Goal: Navigation & Orientation: Find specific page/section

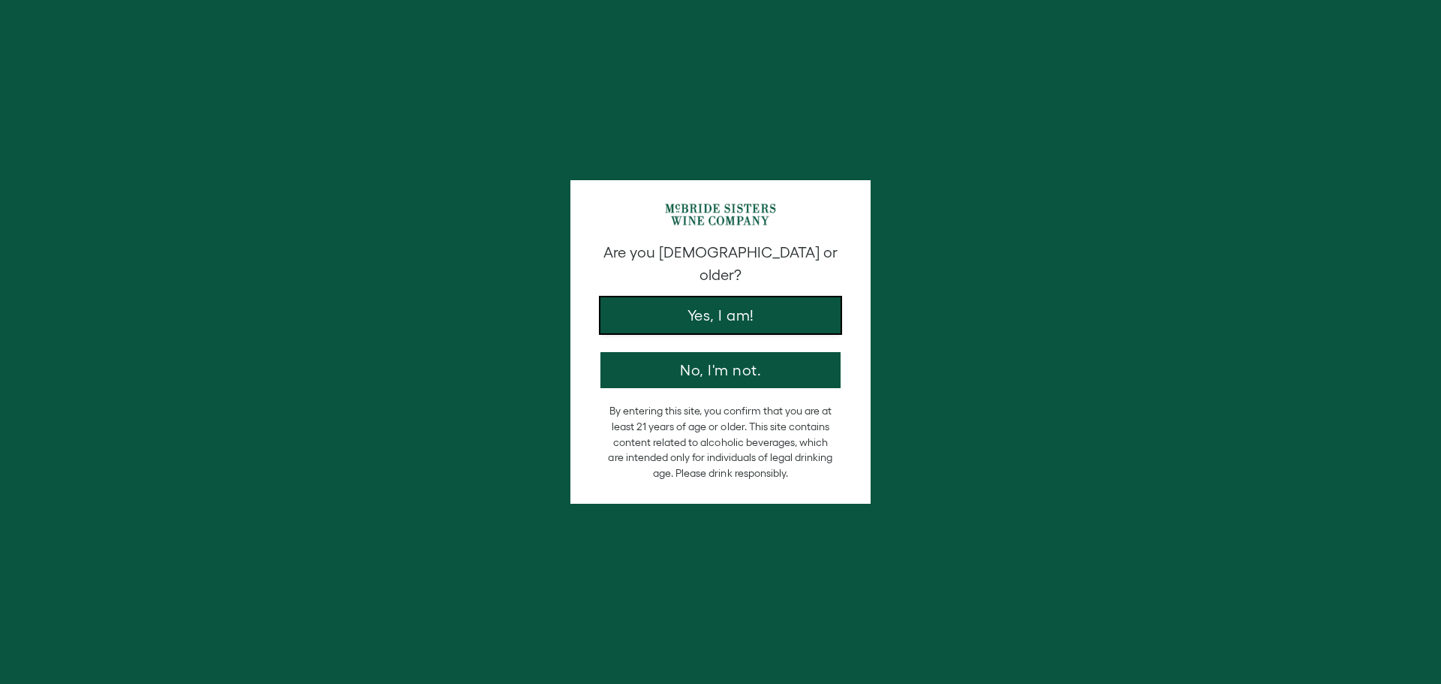
click at [689, 305] on button "Yes, I am!" at bounding box center [720, 315] width 240 height 36
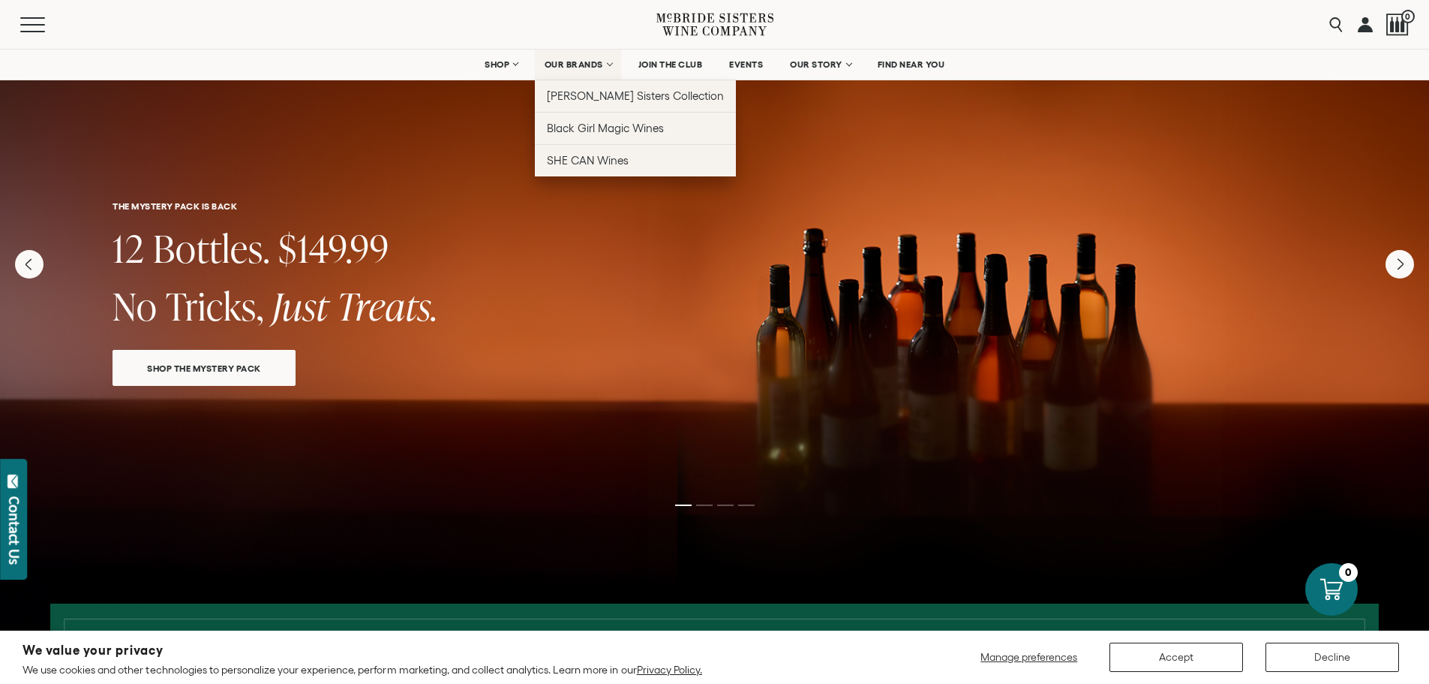
click at [584, 63] on span "OUR BRANDS" at bounding box center [574, 64] width 59 height 11
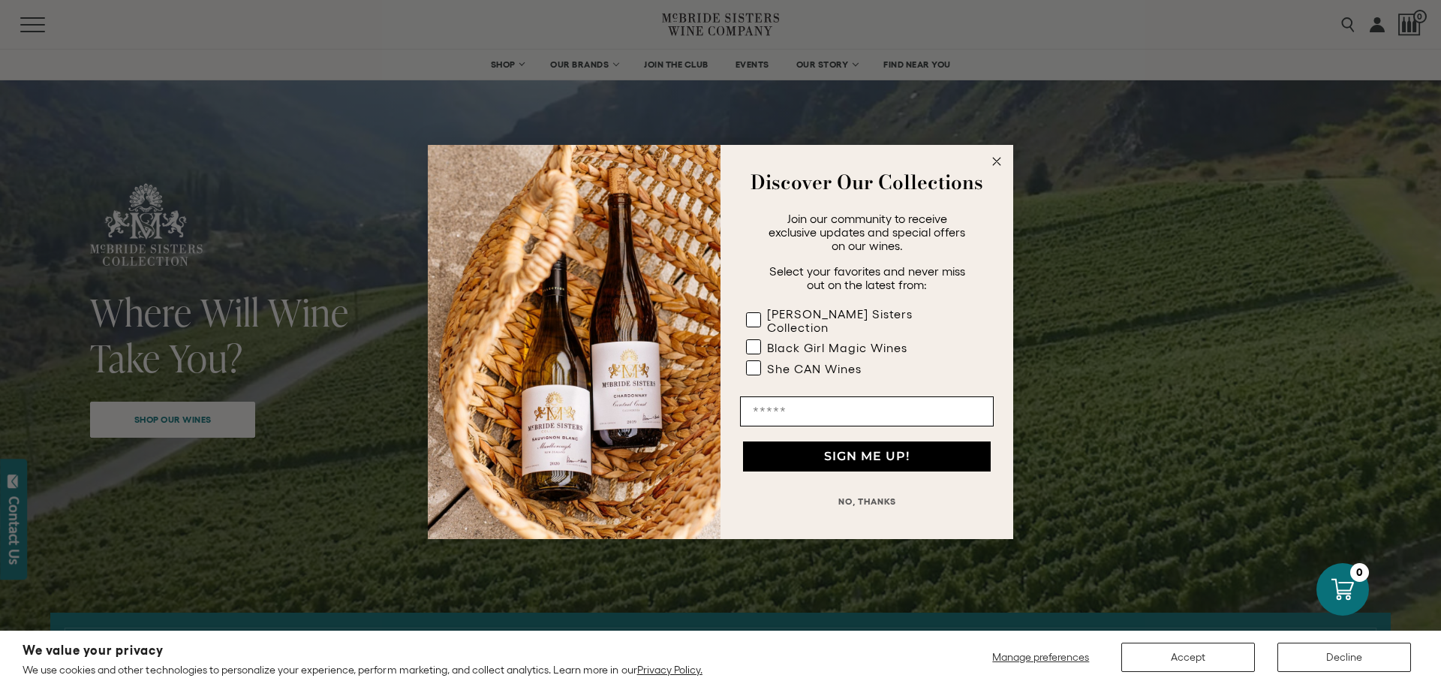
click at [996, 170] on circle "Close dialog" at bounding box center [996, 161] width 17 height 17
